Goal: Task Accomplishment & Management: Manage account settings

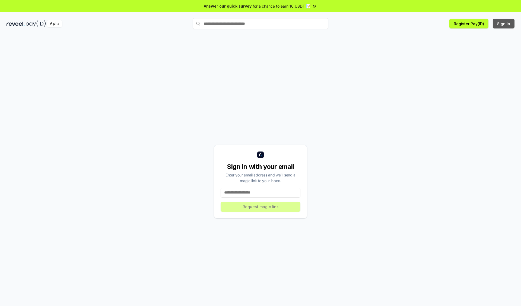
click at [504, 24] on button "Sign In" at bounding box center [503, 24] width 22 height 10
type input "**********"
click at [260, 207] on button "Request magic link" at bounding box center [260, 207] width 80 height 10
